Goal: Transaction & Acquisition: Purchase product/service

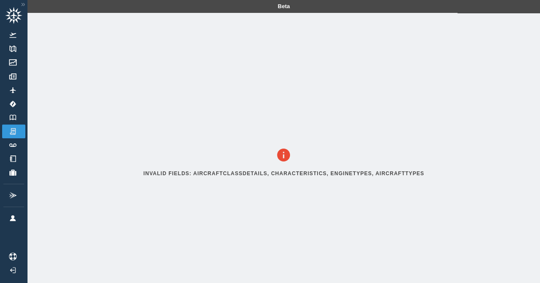
scroll to position [40, 0]
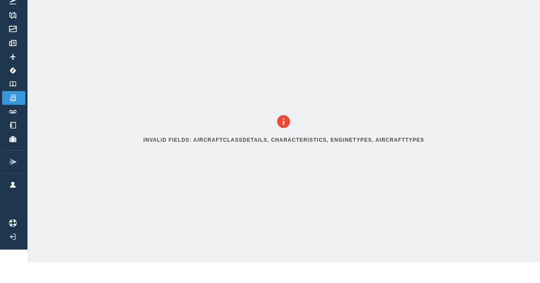
click at [288, 119] on icon at bounding box center [283, 121] width 13 height 13
click at [252, 137] on h6 "Invalid fields: aircraftClassDetails, characteristics, engineTypes, aircraftTyp…" at bounding box center [283, 140] width 281 height 8
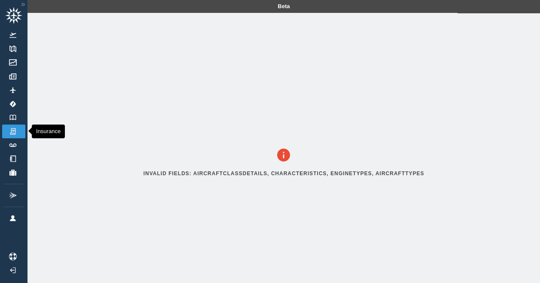
click at [17, 128] on img at bounding box center [12, 132] width 9 height 8
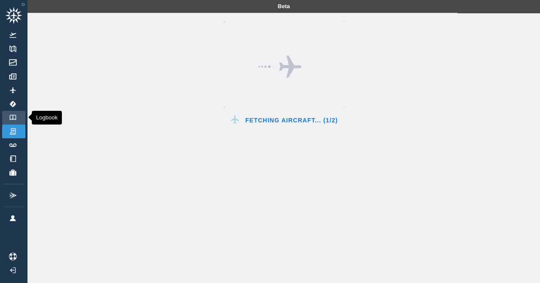
click at [15, 116] on img at bounding box center [12, 118] width 9 height 6
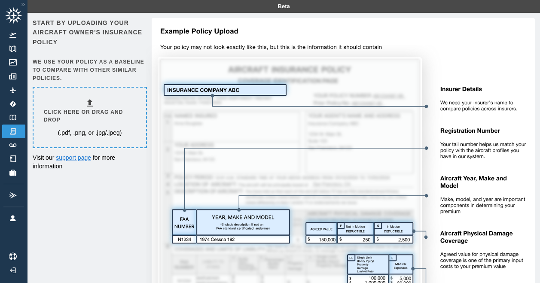
click at [102, 104] on div "Click here or drag and drop (.pdf, .png, or .jpg/.jpeg)" at bounding box center [90, 118] width 92 height 40
click at [89, 102] on icon at bounding box center [90, 103] width 10 height 10
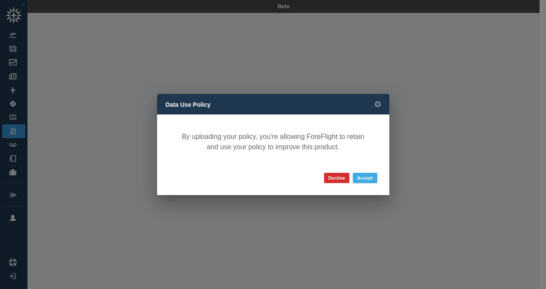
click at [363, 179] on button "Accept" at bounding box center [365, 178] width 24 height 10
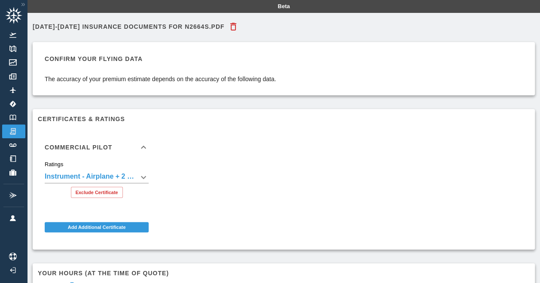
click at [146, 175] on body "**********" at bounding box center [270, 141] width 540 height 283
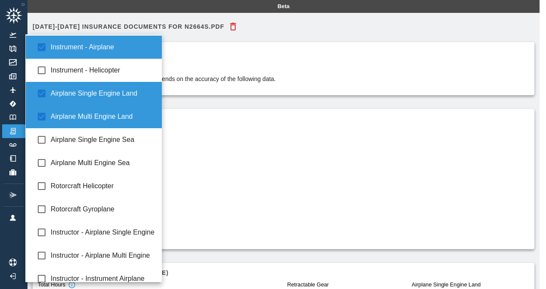
click at [195, 167] on div at bounding box center [273, 144] width 546 height 289
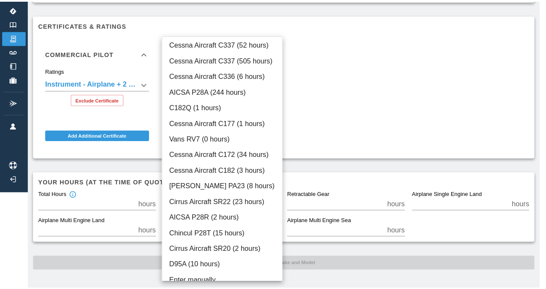
scroll to position [88, 0]
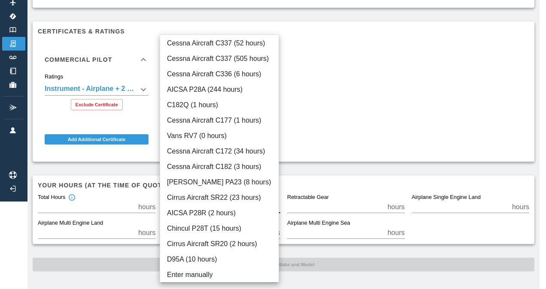
click at [175, 198] on body "**********" at bounding box center [273, 56] width 546 height 289
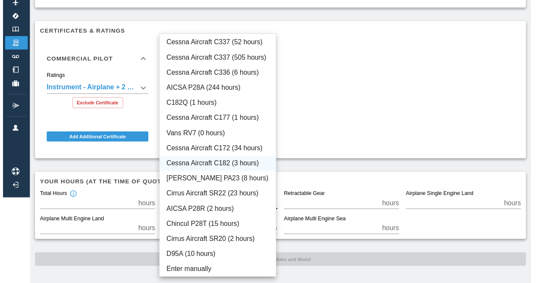
scroll to position [0, 0]
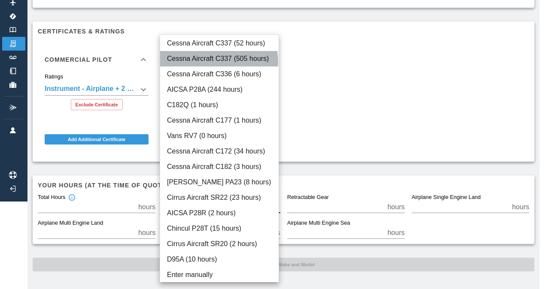
click at [219, 61] on li "Cessna Aircraft C337 (505 hours)" at bounding box center [219, 58] width 119 height 15
type input "****"
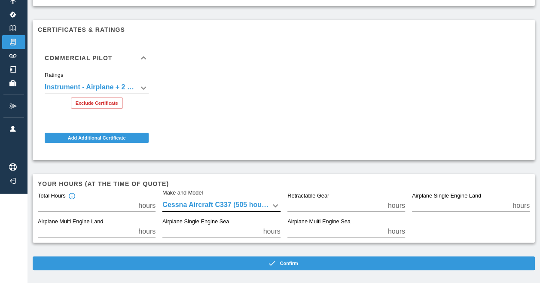
scroll to position [94, 0]
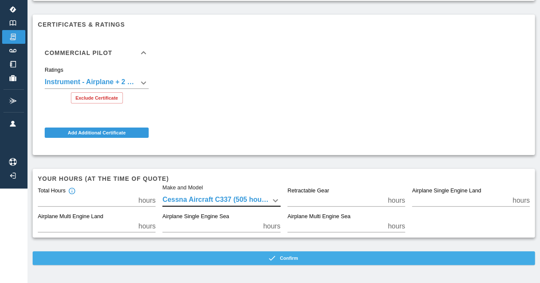
click at [300, 260] on button "Confirm" at bounding box center [284, 258] width 502 height 14
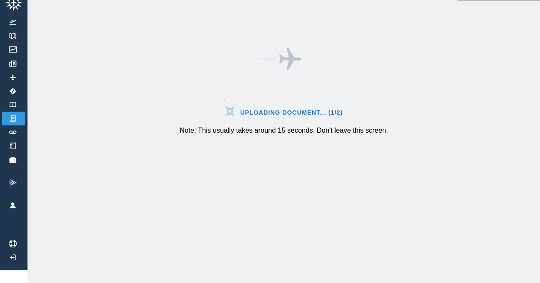
scroll to position [19, 0]
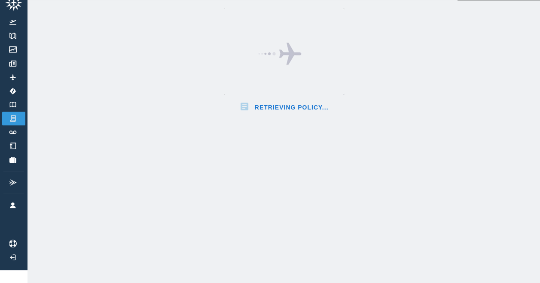
scroll to position [94, 0]
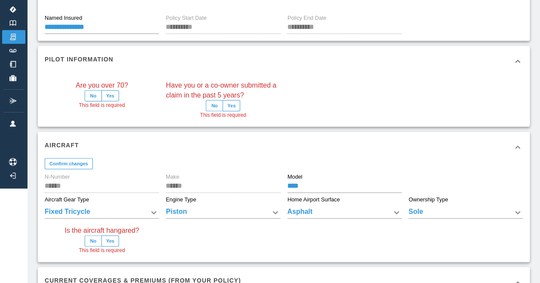
click at [97, 92] on button "No" at bounding box center [93, 95] width 17 height 11
click at [217, 104] on button "No" at bounding box center [214, 105] width 17 height 11
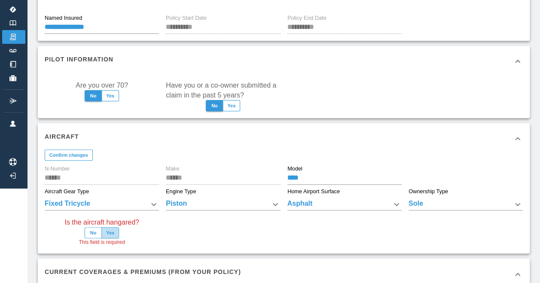
click at [115, 229] on button "Yes" at bounding box center [110, 232] width 18 height 11
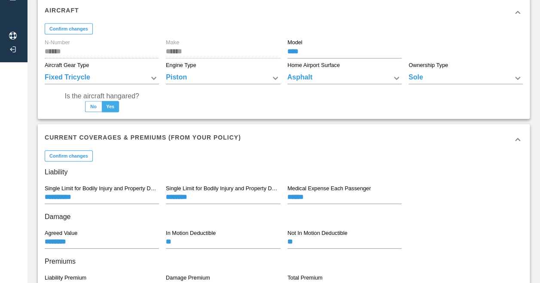
scroll to position [287, 0]
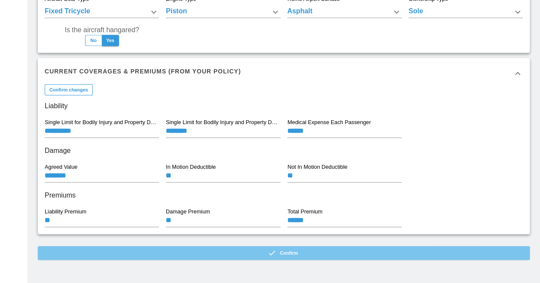
click at [184, 251] on button "Confirm" at bounding box center [284, 253] width 492 height 14
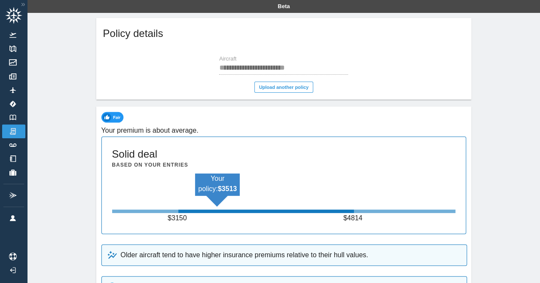
scroll to position [47, 0]
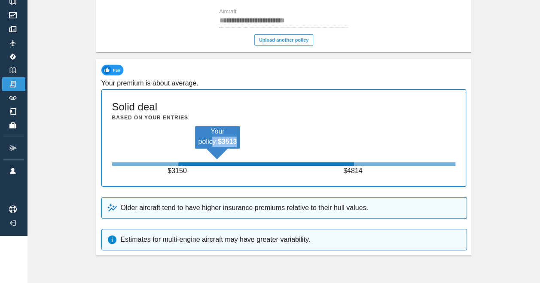
drag, startPoint x: 251, startPoint y: 143, endPoint x: 231, endPoint y: 135, distance: 22.0
click at [231, 135] on div "Your policy: $ 3513 $ 3150 $ 4814" at bounding box center [284, 151] width 344 height 50
drag, startPoint x: 231, startPoint y: 135, endPoint x: 299, endPoint y: 134, distance: 68.3
click at [299, 134] on div "Your policy: $ 3513 $ 3150 $ 4814" at bounding box center [284, 151] width 344 height 50
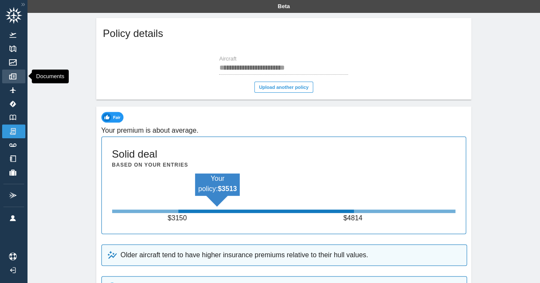
click at [12, 81] on link "Documents" at bounding box center [13, 77] width 23 height 14
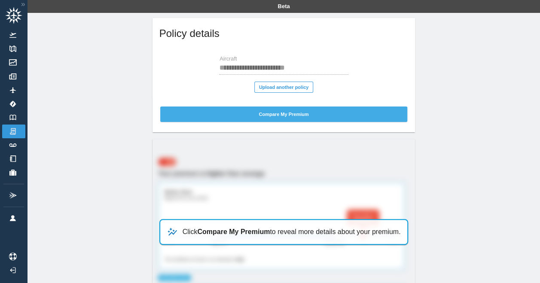
click at [306, 111] on button "Compare My Premium" at bounding box center [283, 113] width 247 height 15
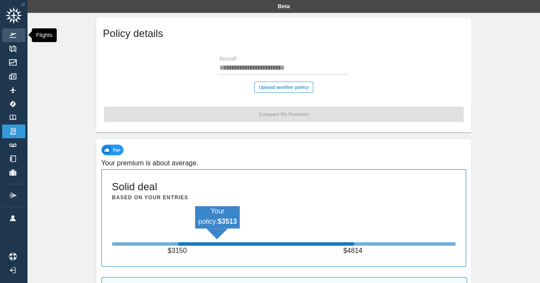
click at [12, 32] on link "Flights" at bounding box center [13, 35] width 23 height 14
